Goal: Information Seeking & Learning: Stay updated

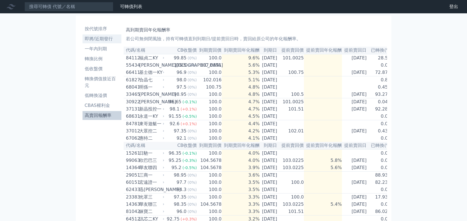
click at [109, 40] on li "即將/近期發行" at bounding box center [102, 39] width 39 height 7
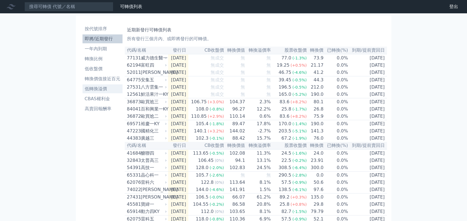
click at [93, 89] on li "低轉換溢價" at bounding box center [103, 89] width 40 height 7
